Goal: Register for event/course

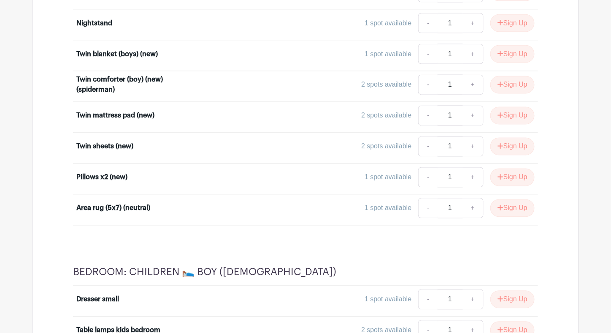
scroll to position [4898, 0]
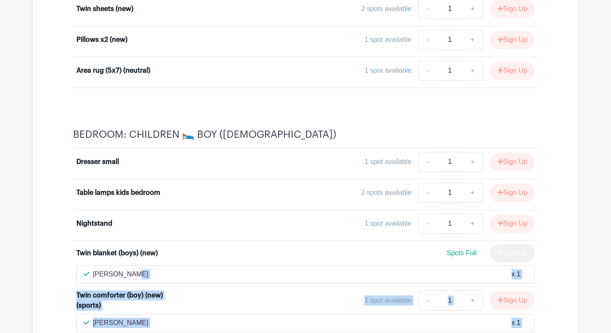
drag, startPoint x: 611, startPoint y: 293, endPoint x: 617, endPoint y: 168, distance: 125.1
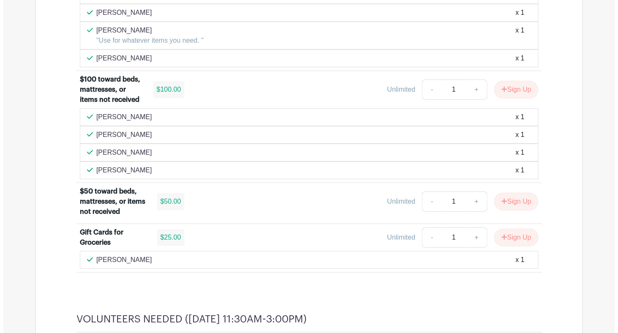
scroll to position [844, 0]
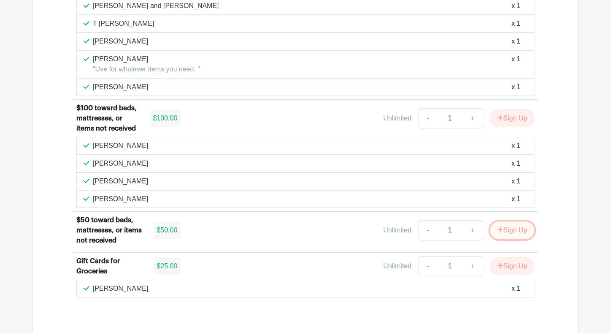
click at [512, 221] on button "Sign Up" at bounding box center [513, 230] width 44 height 18
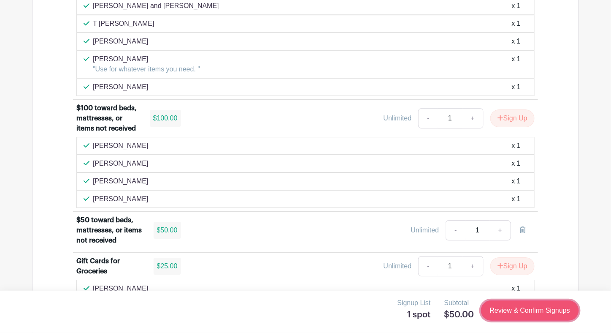
click at [526, 309] on link "Review & Confirm Signups" at bounding box center [530, 310] width 98 height 20
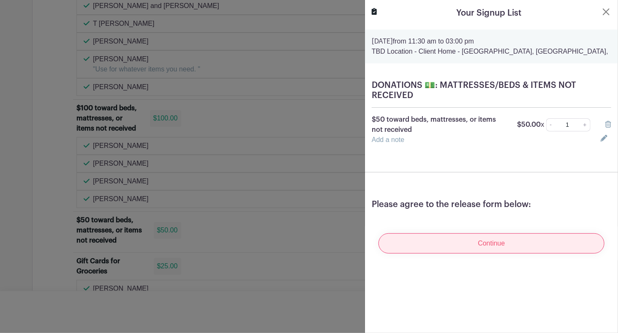
click at [483, 241] on input "Continue" at bounding box center [491, 243] width 226 height 20
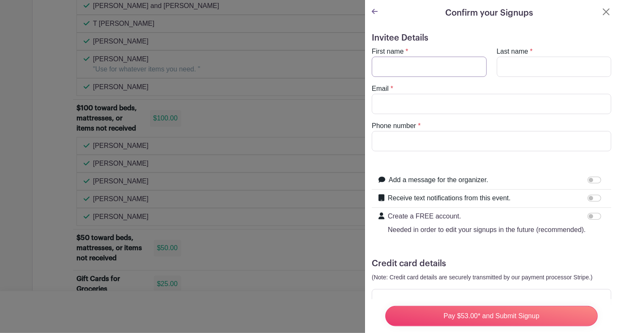
click at [413, 61] on input "First name" at bounding box center [429, 67] width 115 height 20
click at [399, 66] on input "First name" at bounding box center [429, 67] width 115 height 20
type input "G"
type input "Biaggi"
click at [406, 99] on input "Email" at bounding box center [491, 104] width 239 height 20
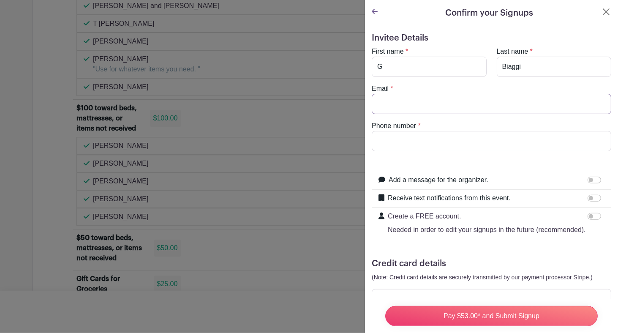
type input "[PERSON_NAME][EMAIL_ADDRESS][DOMAIN_NAME]"
type input "5105662673"
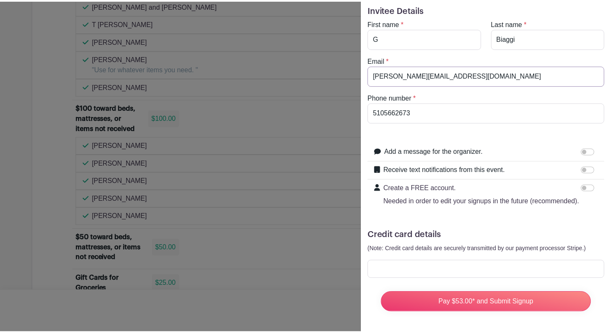
scroll to position [43, 0]
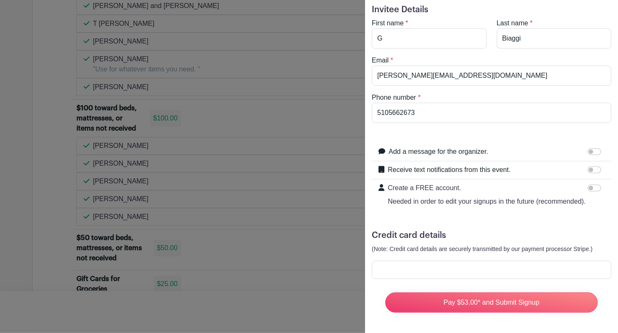
click at [467, 261] on div at bounding box center [491, 270] width 239 height 18
click at [456, 278] on form "Invitee Details First name * G Last name * [PERSON_NAME] Email * [PERSON_NAME][…" at bounding box center [491, 162] width 239 height 315
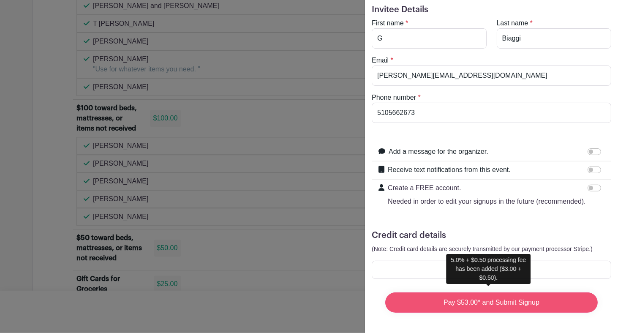
click at [471, 293] on input "Pay $53.00* and Submit Signup" at bounding box center [491, 302] width 212 height 20
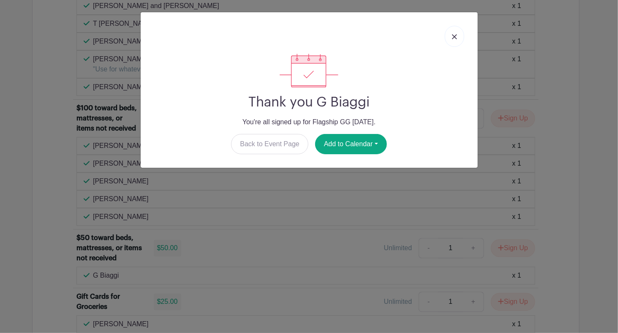
click at [453, 35] on img at bounding box center [454, 36] width 5 height 5
